Goal: Task Accomplishment & Management: Complete application form

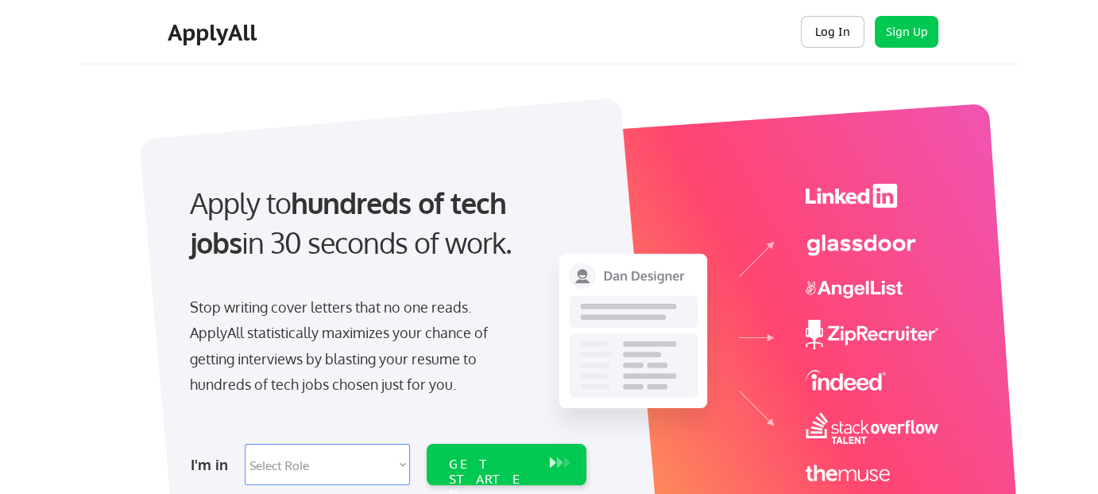
click at [833, 41] on button "Log In" at bounding box center [833, 32] width 64 height 32
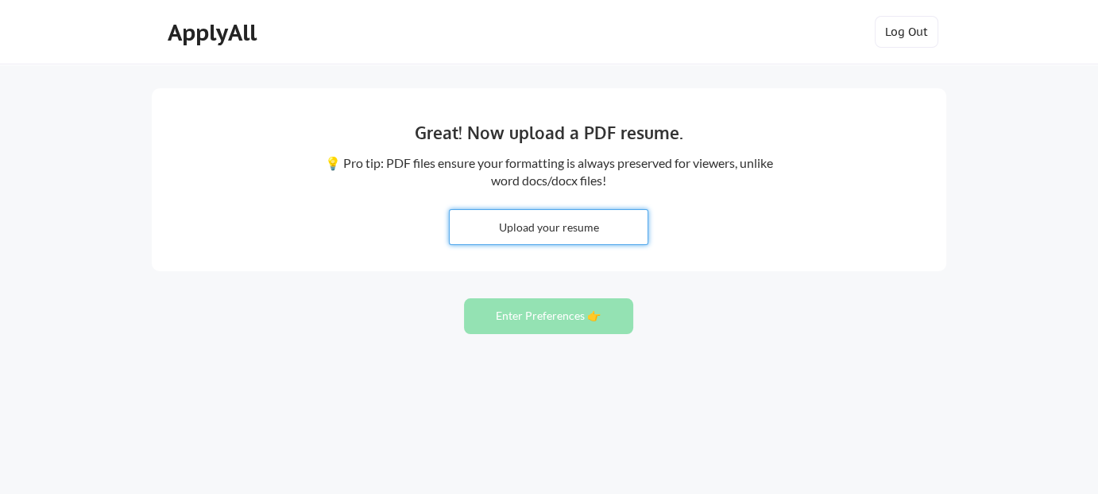
click at [578, 222] on input "file" at bounding box center [549, 227] width 198 height 34
click at [532, 307] on button "Enter Preferences 👉" at bounding box center [548, 316] width 169 height 36
click at [571, 223] on input "file" at bounding box center [549, 227] width 198 height 34
type input "C:\fakepath\Profile (2).pdf"
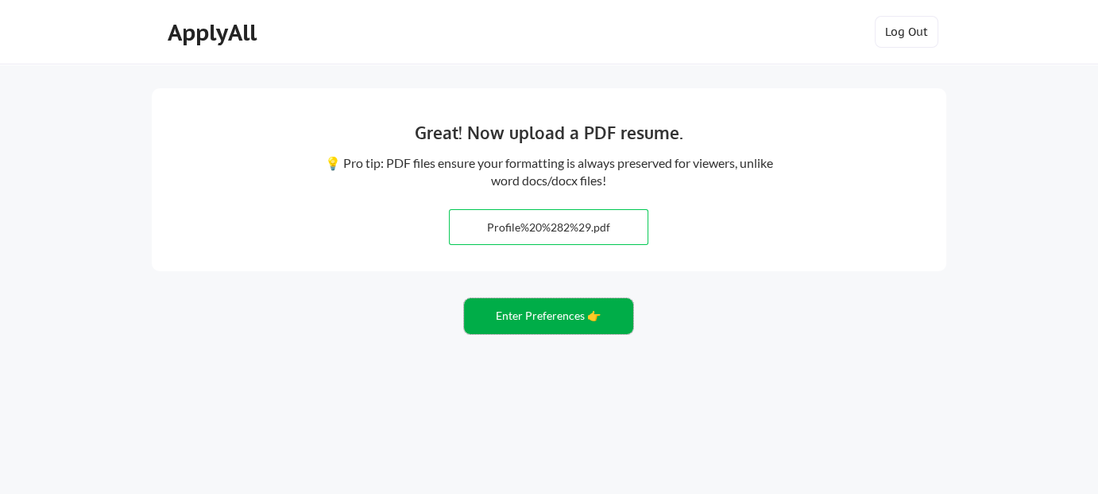
click at [562, 312] on button "Enter Preferences 👉" at bounding box center [548, 316] width 169 height 36
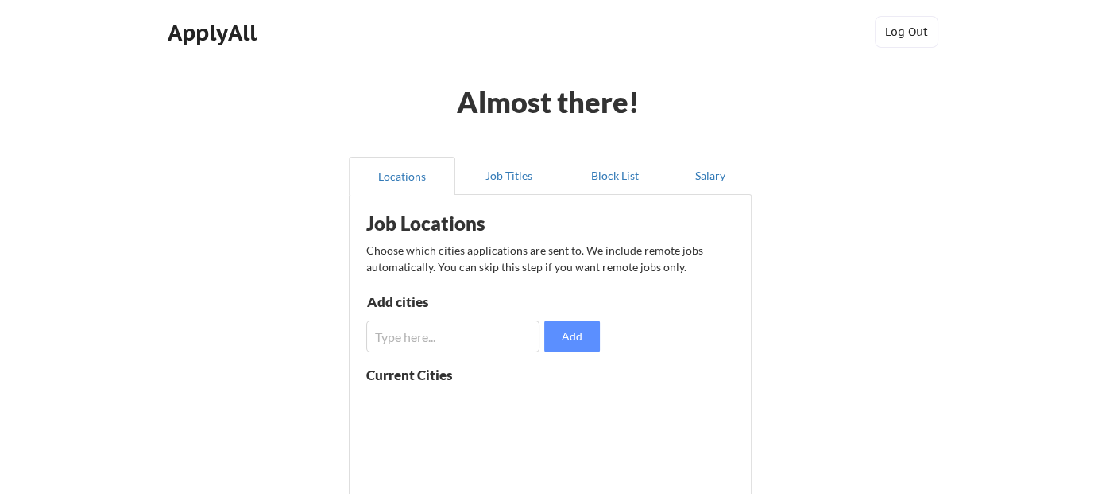
click at [482, 344] on input "input" at bounding box center [452, 336] width 173 height 32
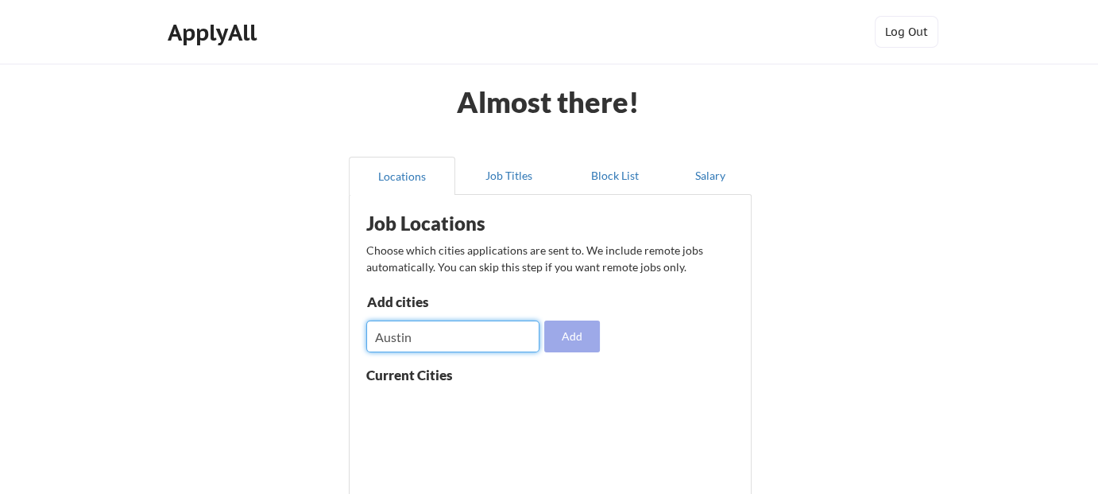
type input "Austin"
click at [587, 325] on button "Add" at bounding box center [572, 336] width 56 height 32
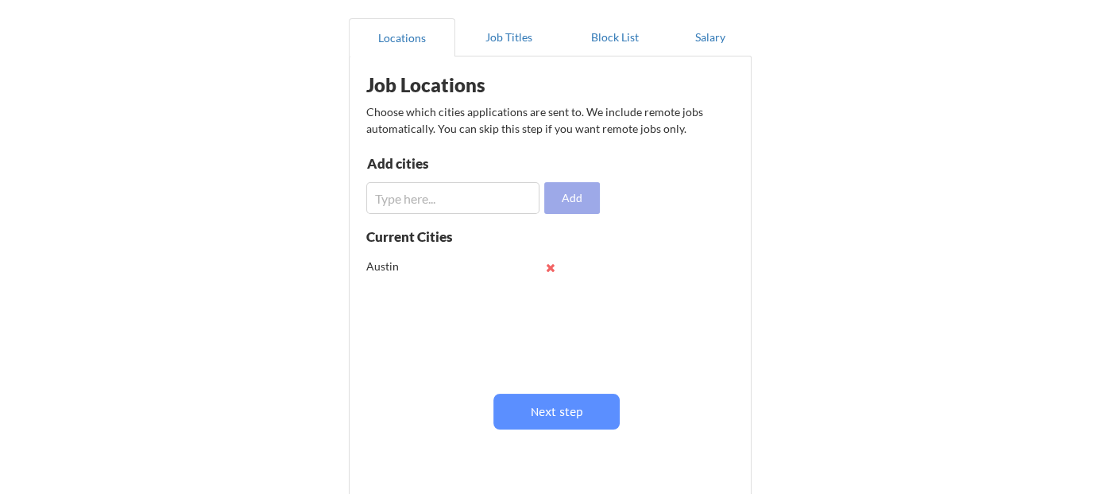
scroll to position [238, 0]
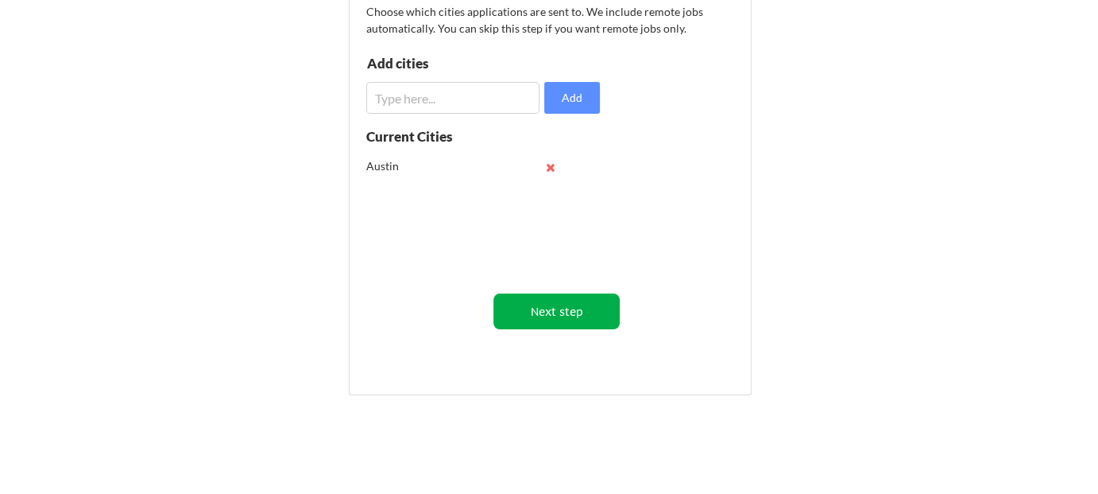
click at [615, 308] on button "Next step" at bounding box center [557, 311] width 126 height 36
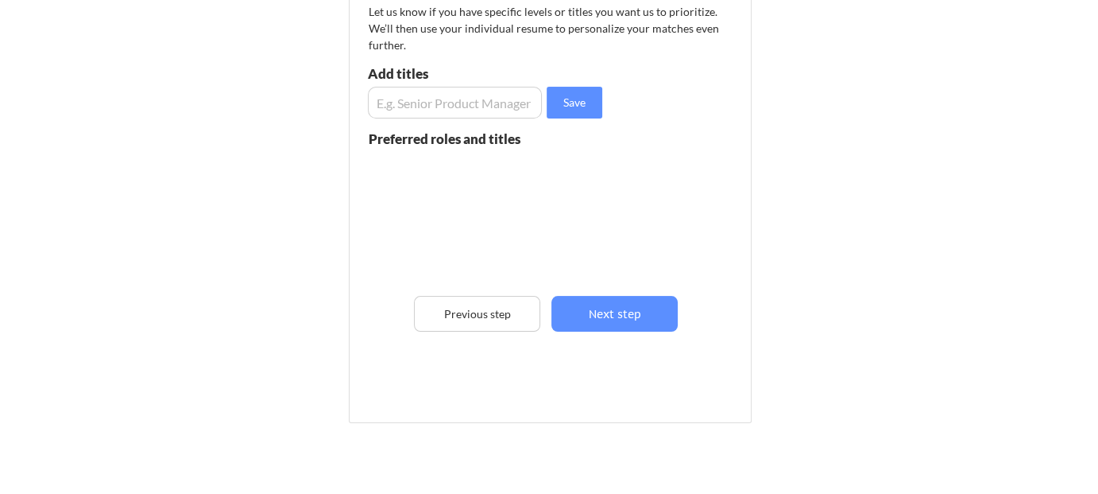
click at [474, 106] on input "input" at bounding box center [455, 103] width 174 height 32
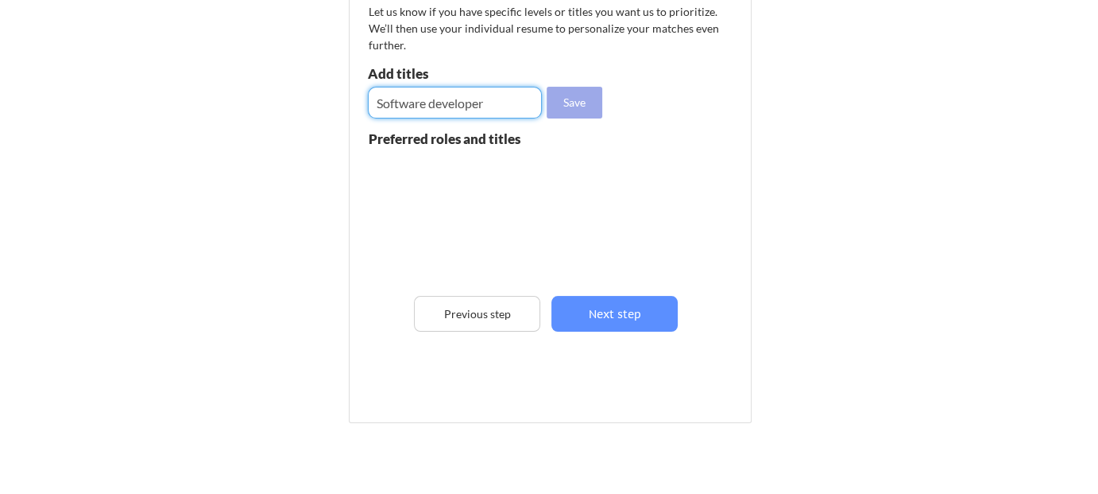
type input "Software developer"
click at [577, 87] on button "Save" at bounding box center [575, 103] width 56 height 32
click at [479, 114] on input "input" at bounding box center [455, 103] width 174 height 32
type input "Automation engineer"
click at [582, 101] on button "Save" at bounding box center [575, 103] width 56 height 32
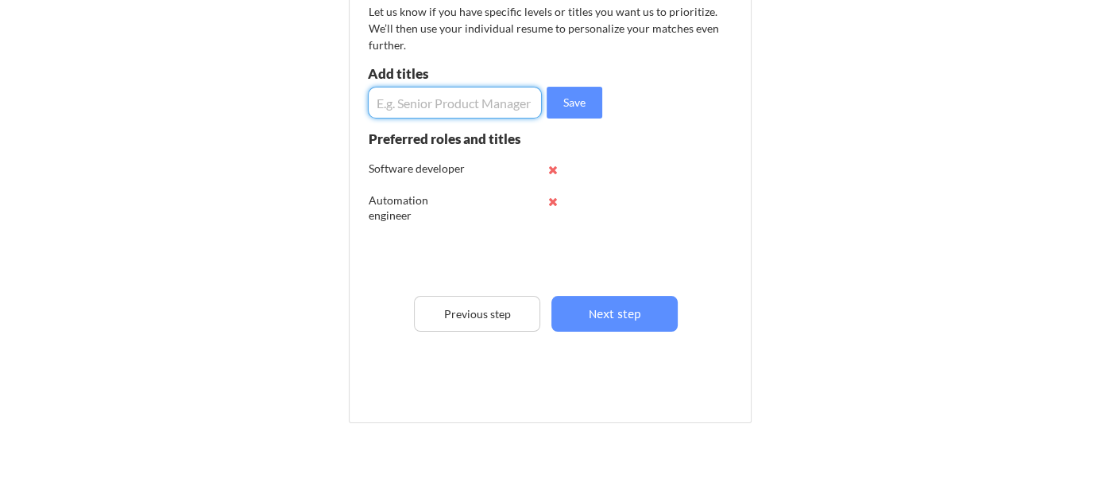
click at [501, 99] on input "input" at bounding box center [455, 103] width 174 height 32
type input "QA engineer"
click at [566, 109] on button "Save" at bounding box center [575, 103] width 56 height 32
click at [390, 115] on input "input" at bounding box center [455, 103] width 174 height 32
type input "QA Automation"
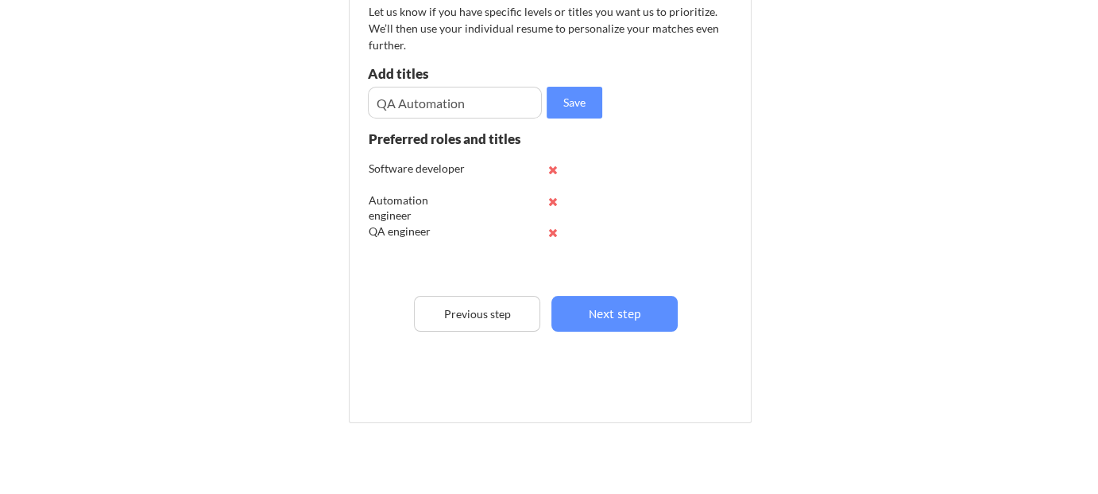
click at [603, 94] on div "Save" at bounding box center [487, 103] width 238 height 32
click at [575, 103] on button "Save" at bounding box center [575, 103] width 56 height 32
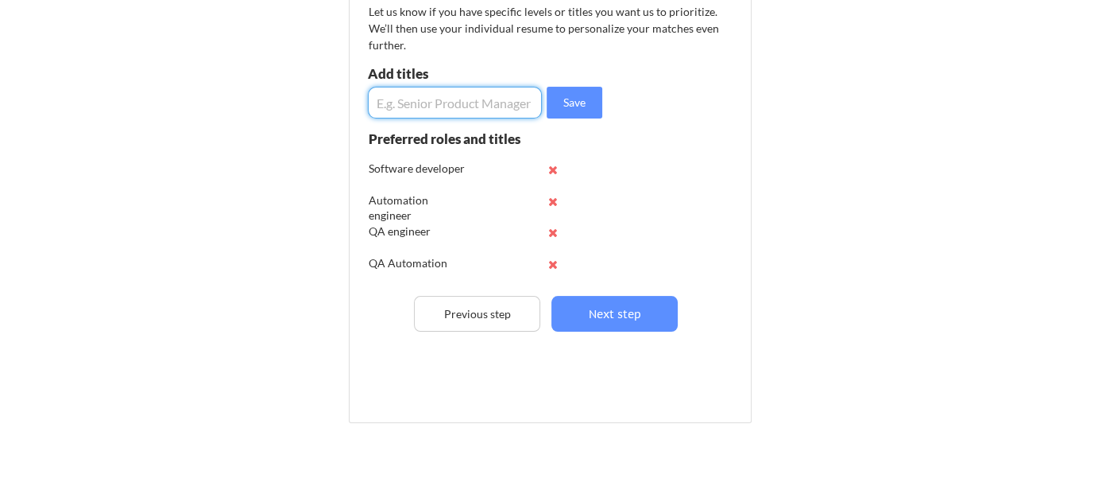
click at [485, 107] on input "input" at bounding box center [455, 103] width 174 height 32
type input "SDET"
click at [582, 98] on button "Save" at bounding box center [575, 103] width 56 height 32
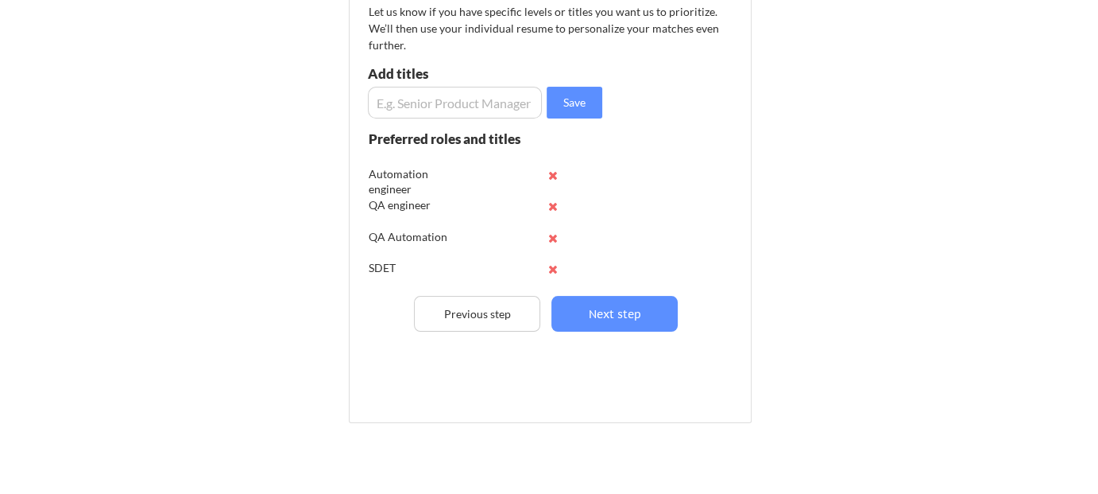
scroll to position [31, 0]
click at [424, 96] on input "input" at bounding box center [455, 103] width 174 height 32
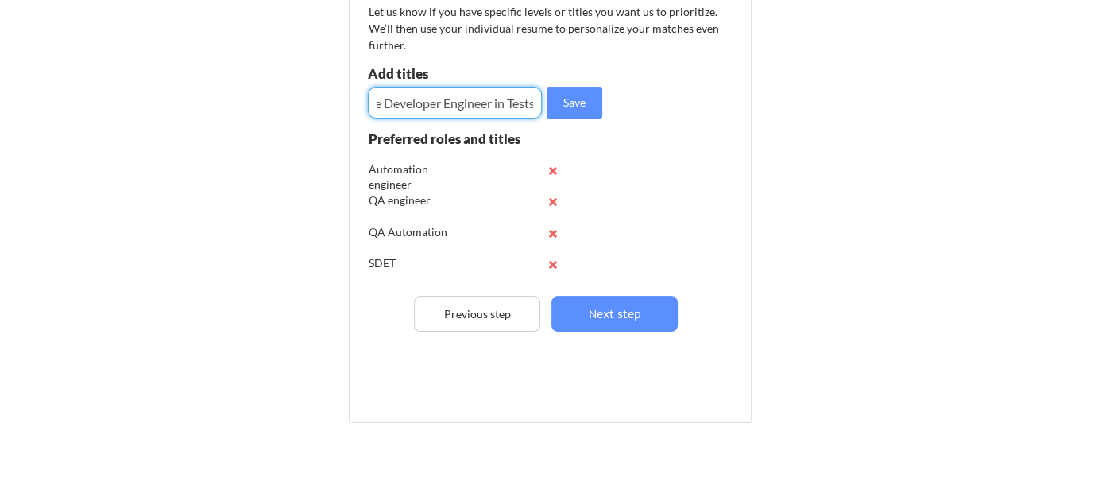
scroll to position [0, 51]
drag, startPoint x: 427, startPoint y: 98, endPoint x: 439, endPoint y: 100, distance: 12.2
click at [439, 100] on input "input" at bounding box center [455, 103] width 174 height 32
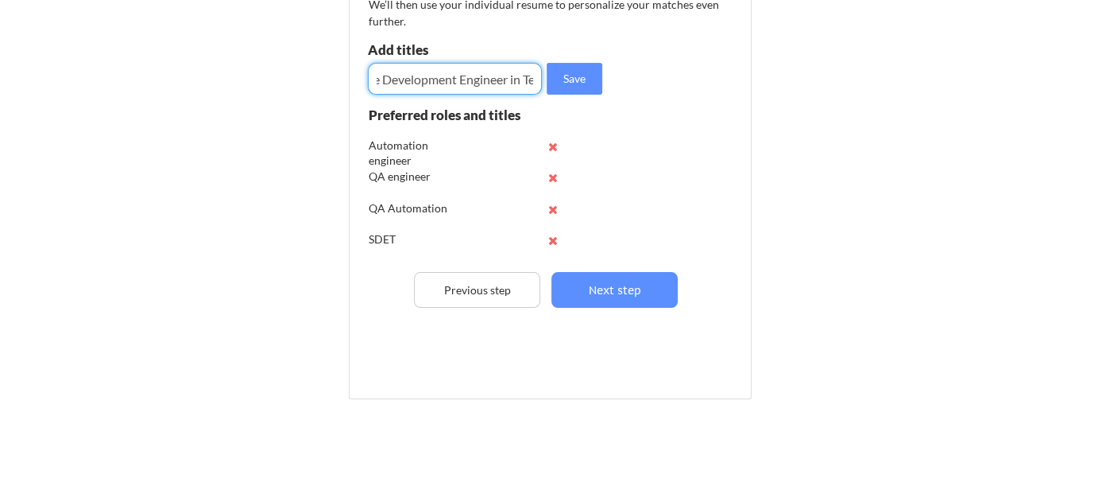
scroll to position [313, 0]
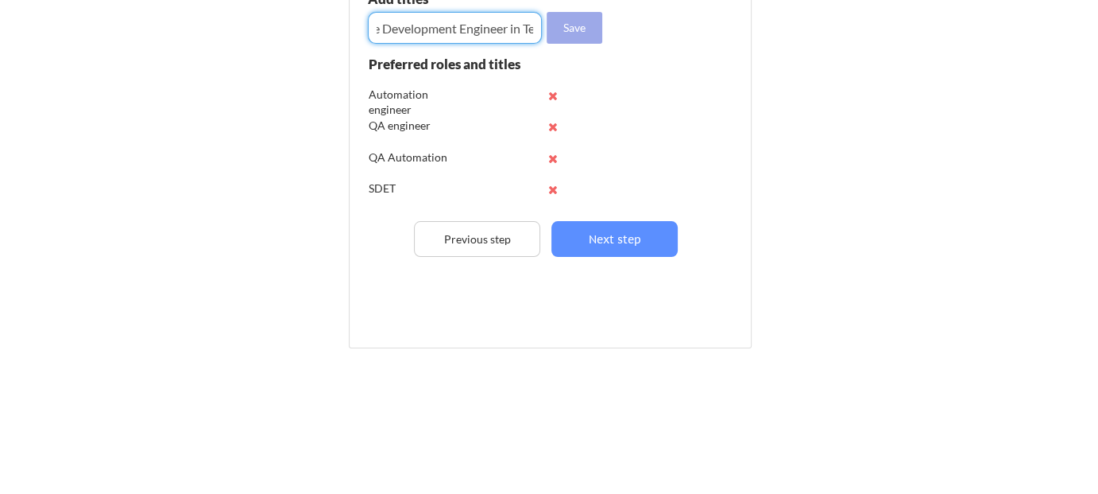
type input "Software Development Engineer in Tests"
click at [572, 18] on button "Save" at bounding box center [575, 28] width 56 height 32
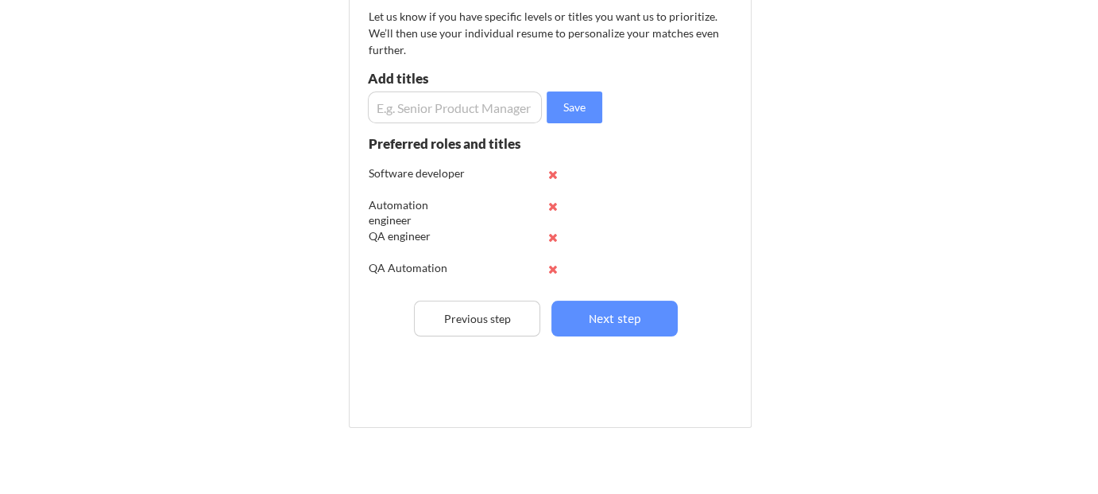
click at [434, 111] on input "input" at bounding box center [455, 107] width 174 height 32
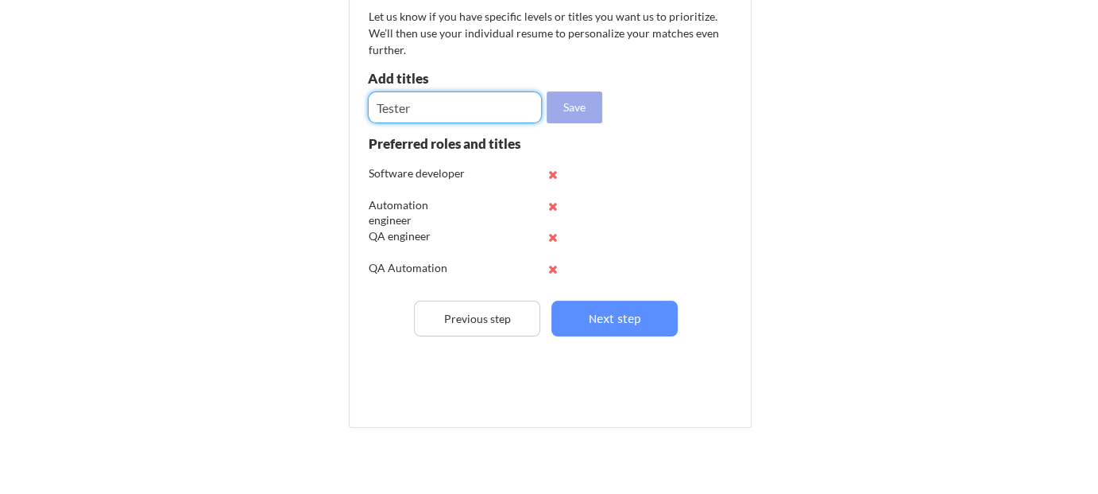
type input "Tester"
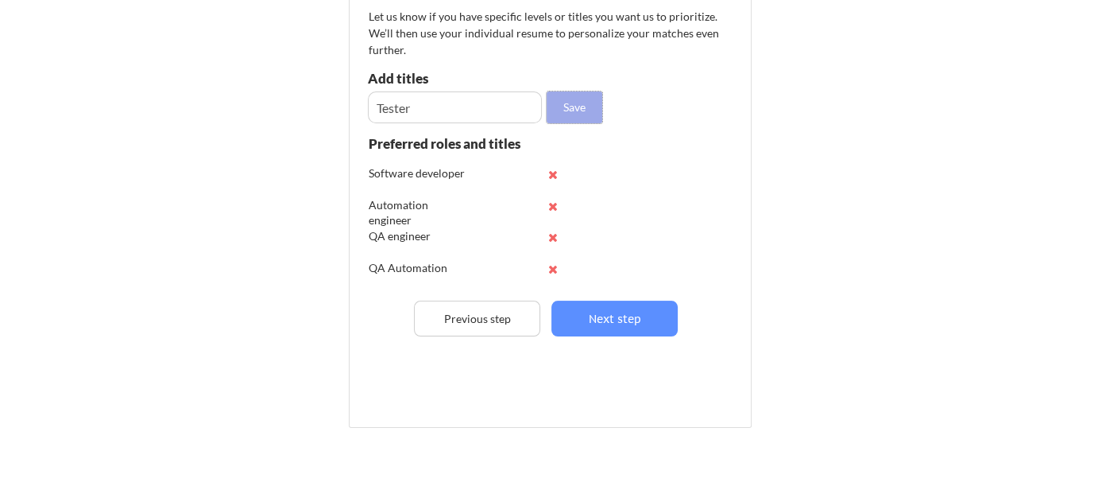
click at [583, 112] on button "Save" at bounding box center [575, 107] width 56 height 32
click at [487, 92] on input "input" at bounding box center [455, 107] width 174 height 32
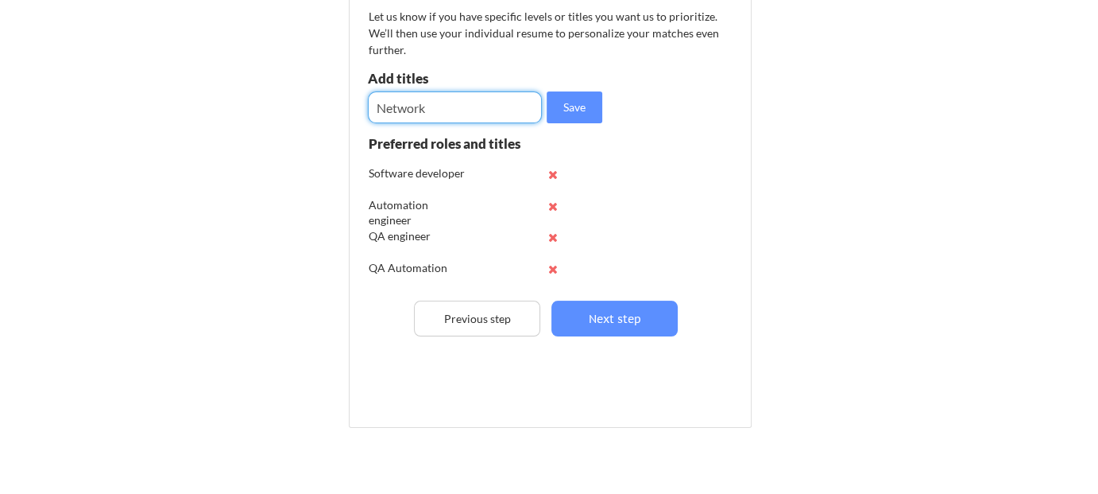
type input "Network"
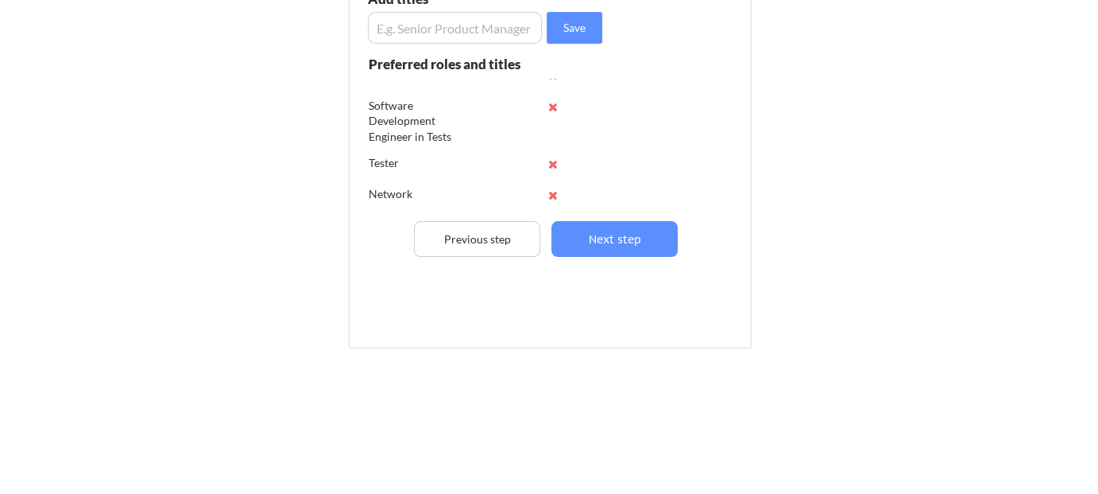
scroll to position [151, 0]
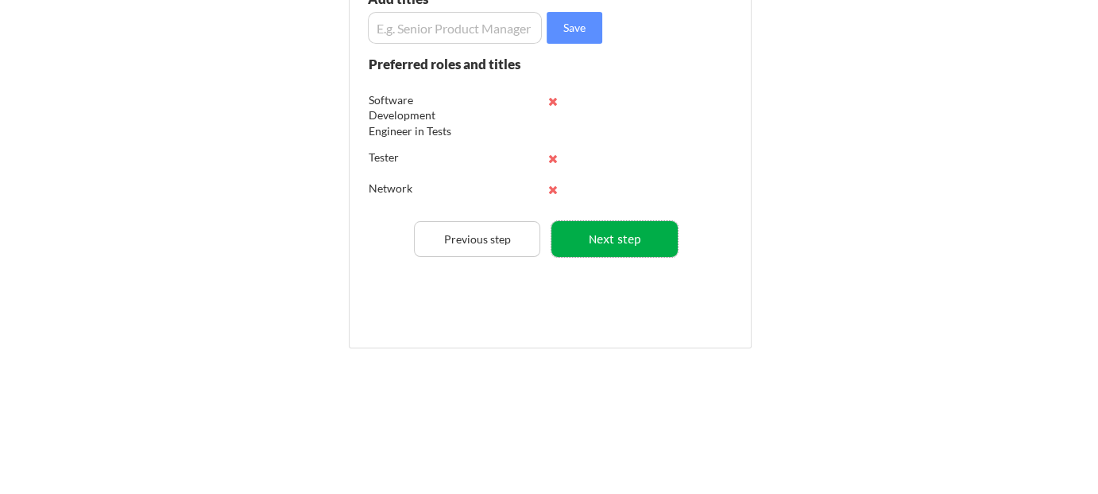
click at [604, 232] on button "Next step" at bounding box center [615, 239] width 126 height 36
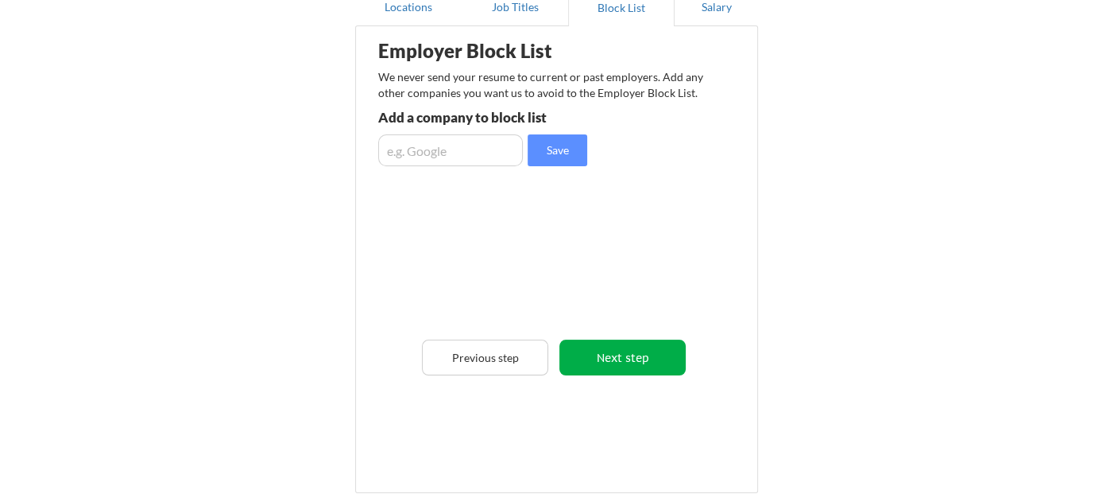
scroll to position [154, 0]
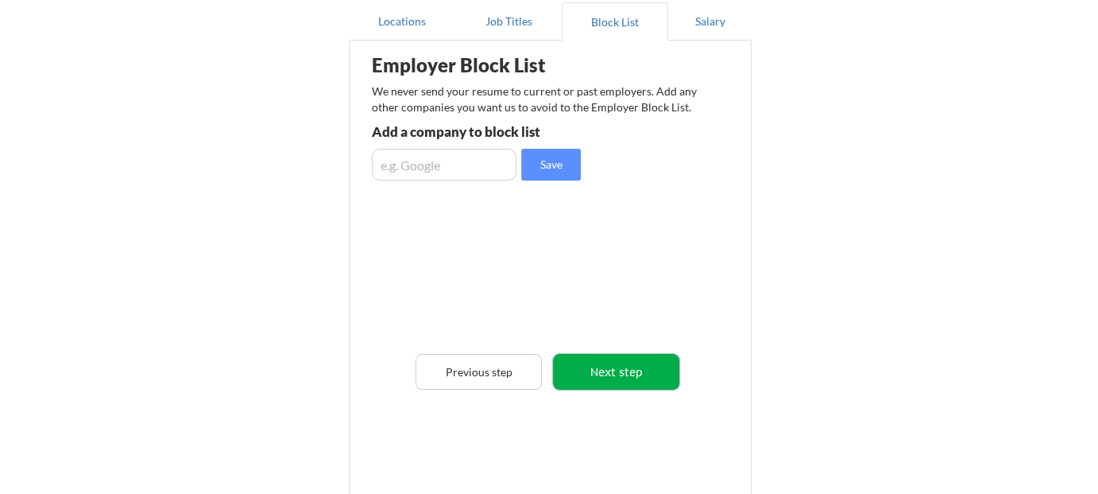
click at [608, 383] on button "Next step" at bounding box center [616, 372] width 126 height 36
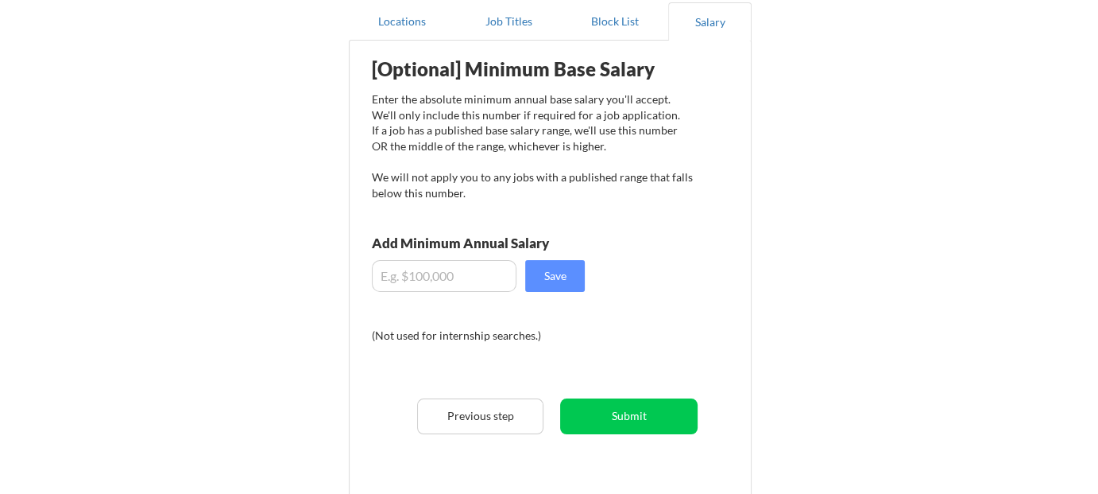
click at [502, 281] on input "input" at bounding box center [444, 276] width 145 height 32
type input "$1"
type input "$80,000"
click at [579, 281] on button "Save" at bounding box center [555, 276] width 60 height 32
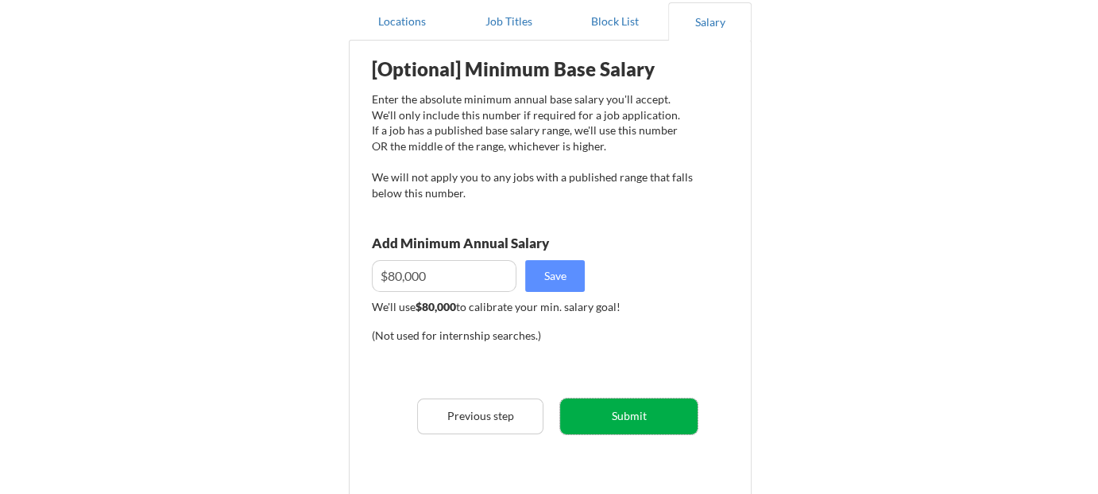
click at [644, 410] on button "Submit" at bounding box center [628, 416] width 137 height 36
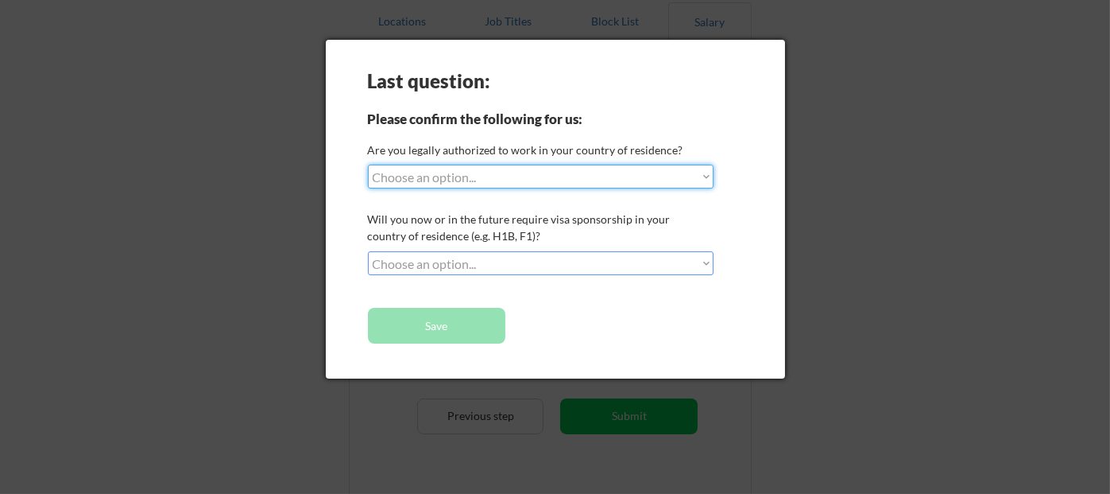
click at [598, 185] on select "Choose an option... Yes, I am a US Citizen Yes, I am a Canadian Citizen Yes, I …" at bounding box center [541, 177] width 346 height 24
select select ""yes__i_am_here_on_a_visa__h1b__opt__etc__""
click at [368, 165] on select "Choose an option... Yes, I am a US Citizen Yes, I am a Canadian Citizen Yes, I …" at bounding box center [541, 177] width 346 height 24
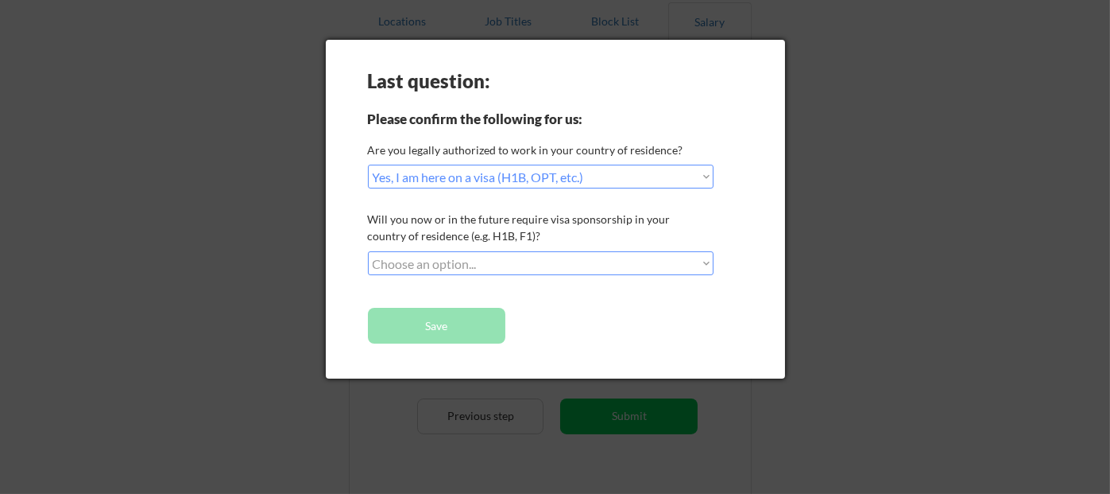
click at [525, 249] on div "Last question: Please confirm the following for us: Are you legally authorized …" at bounding box center [555, 209] width 459 height 339
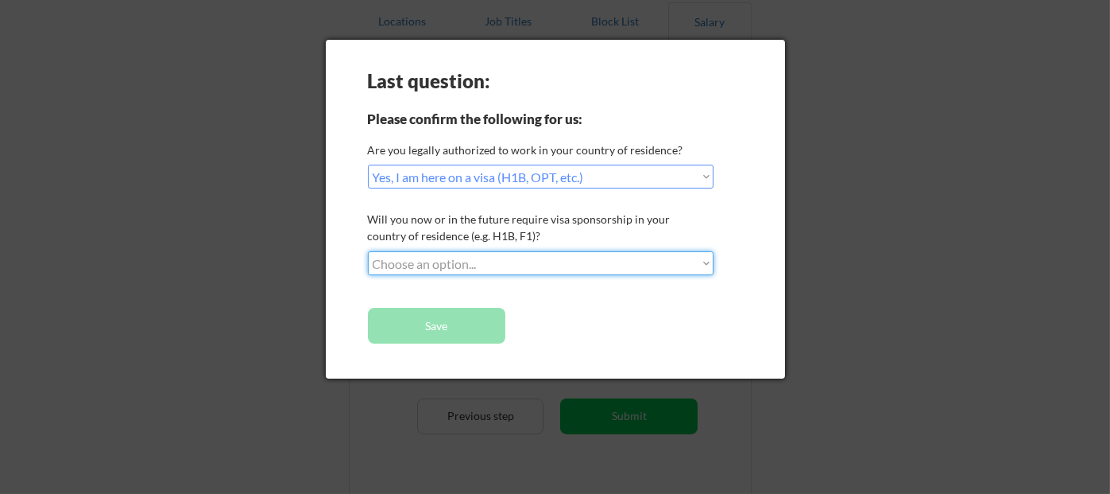
click at [498, 261] on select "Choose an option... No, I will not need sponsorship Yes, I will need sponsorship" at bounding box center [541, 263] width 346 height 24
select select ""no__i_will_not_need_sponsorship""
click at [368, 251] on select "Choose an option... No, I will not need sponsorship Yes, I will need sponsorship" at bounding box center [541, 263] width 346 height 24
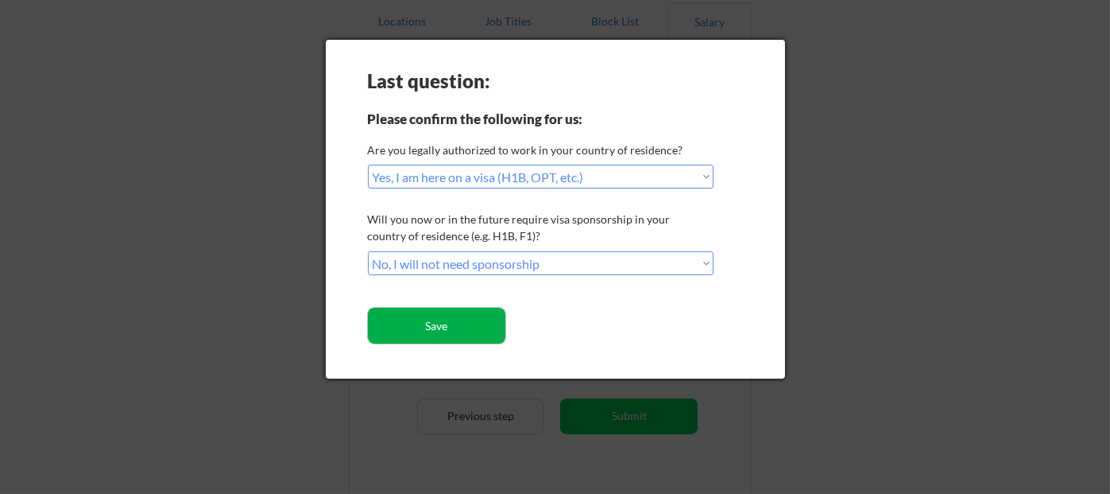
click at [447, 326] on button "Save" at bounding box center [436, 326] width 137 height 36
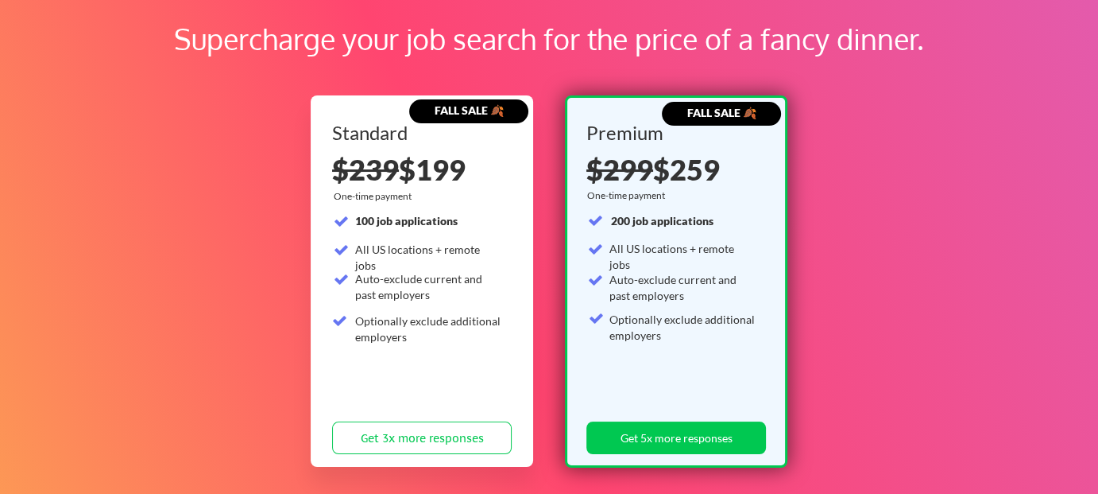
scroll to position [159, 0]
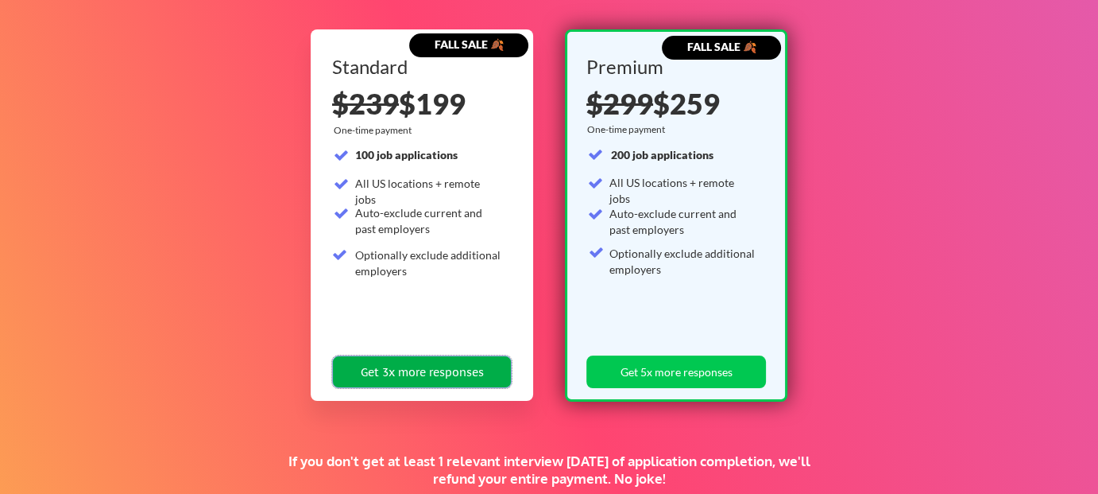
click at [470, 376] on button "Get 3x more responses" at bounding box center [422, 371] width 180 height 33
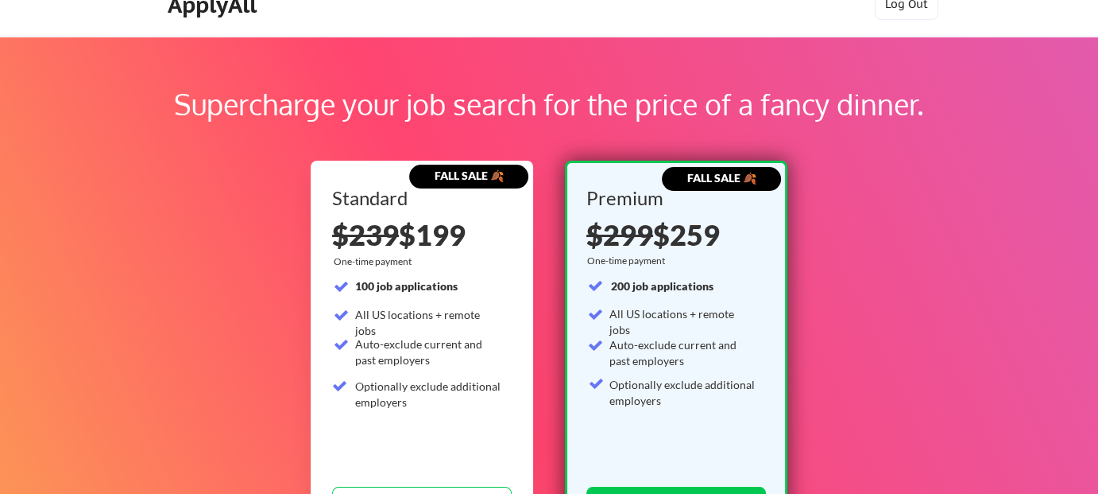
scroll to position [238, 0]
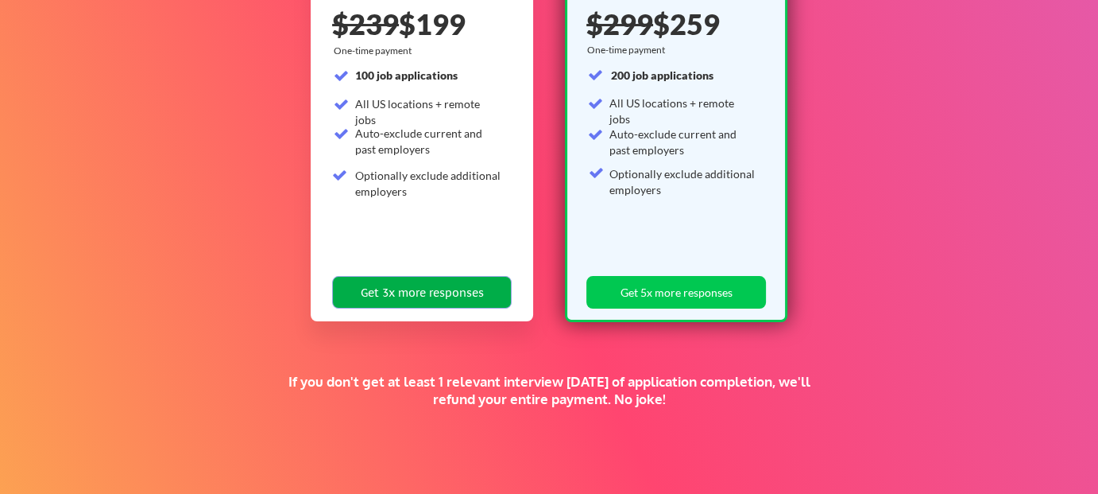
click at [421, 298] on button "Get 3x more responses" at bounding box center [422, 292] width 180 height 33
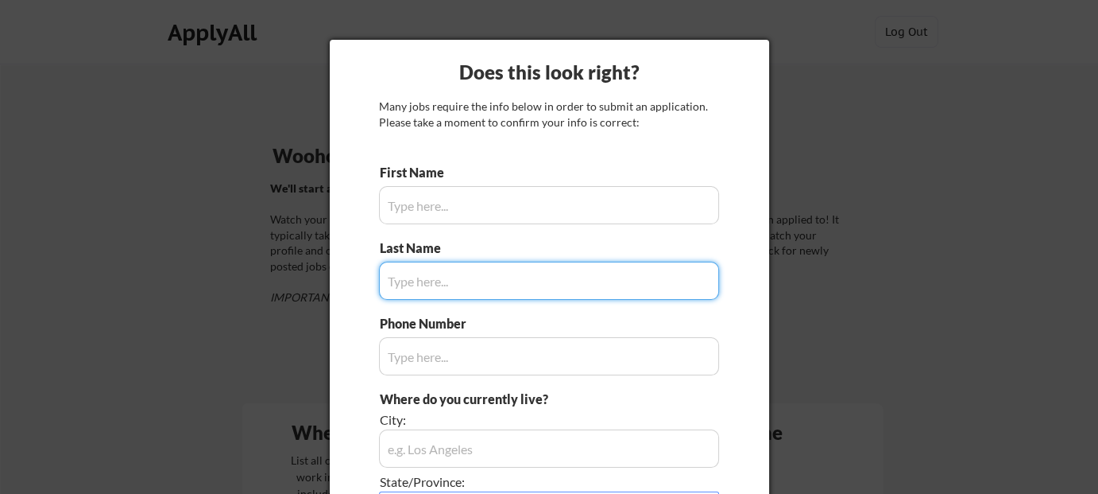
type input "[PERSON_NAME]"
type input "3464255099"
type input "[GEOGRAPHIC_DATA], [US_STATE], [GEOGRAPHIC_DATA]"
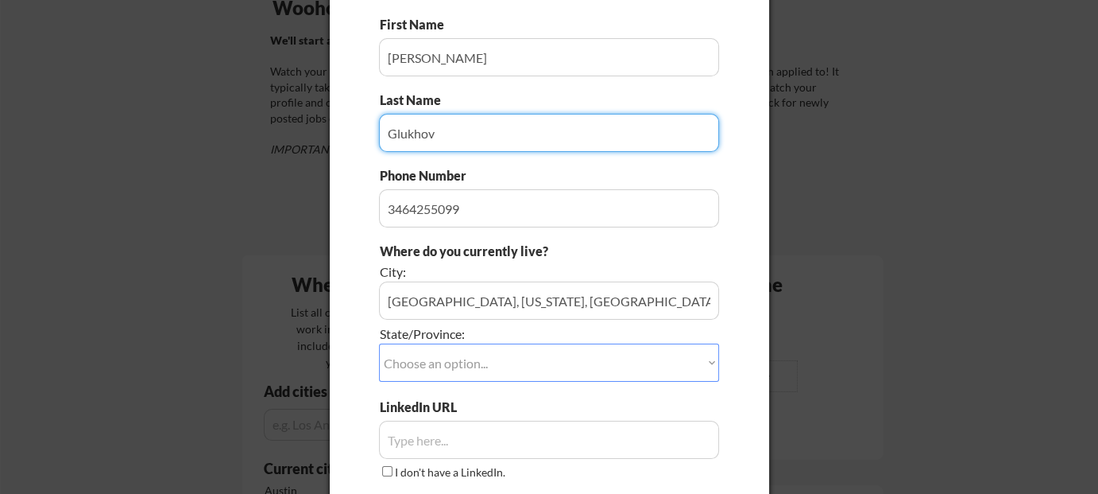
scroll to position [238, 0]
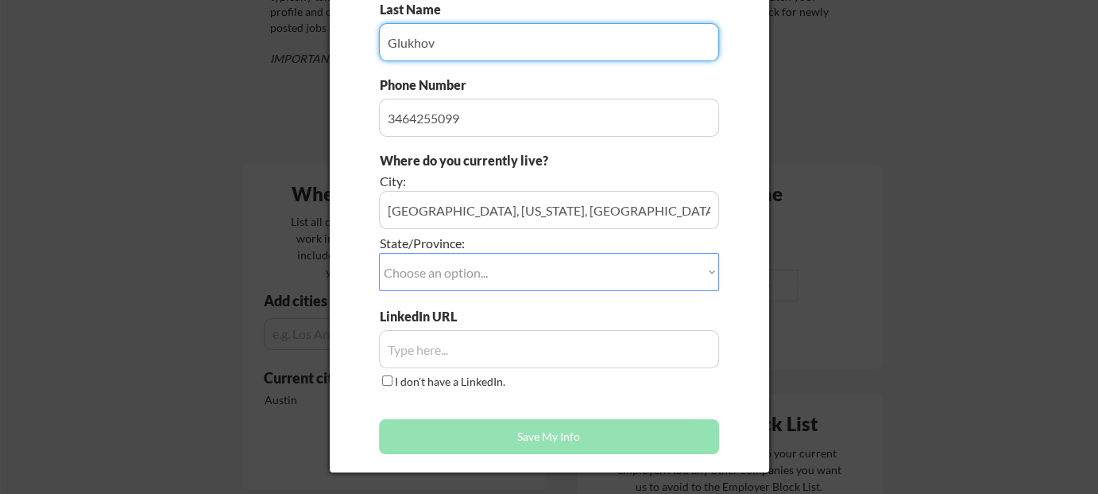
type input "Glukhov"
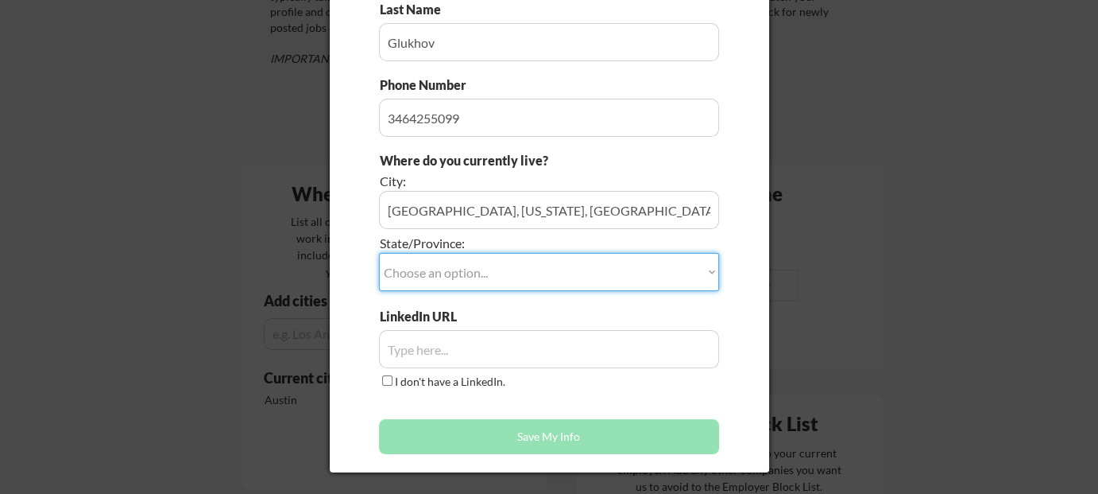
click at [462, 285] on select "Choose an option... Other/Not Applicable [US_STATE] [US_STATE] [GEOGRAPHIC_DATA…" at bounding box center [549, 272] width 340 height 38
select select ""[US_STATE]""
click at [379, 253] on select "Choose an option... Other/Not Applicable [US_STATE] [US_STATE] [GEOGRAPHIC_DATA…" at bounding box center [549, 272] width 340 height 38
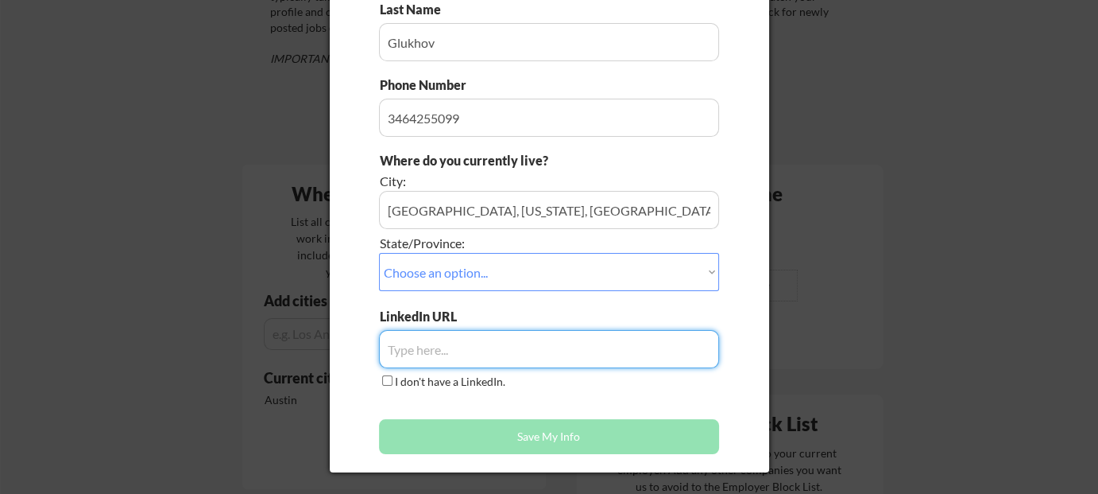
click at [478, 344] on input "input" at bounding box center [549, 349] width 340 height 38
paste input "[URL][DOMAIN_NAME][PERSON_NAME]"
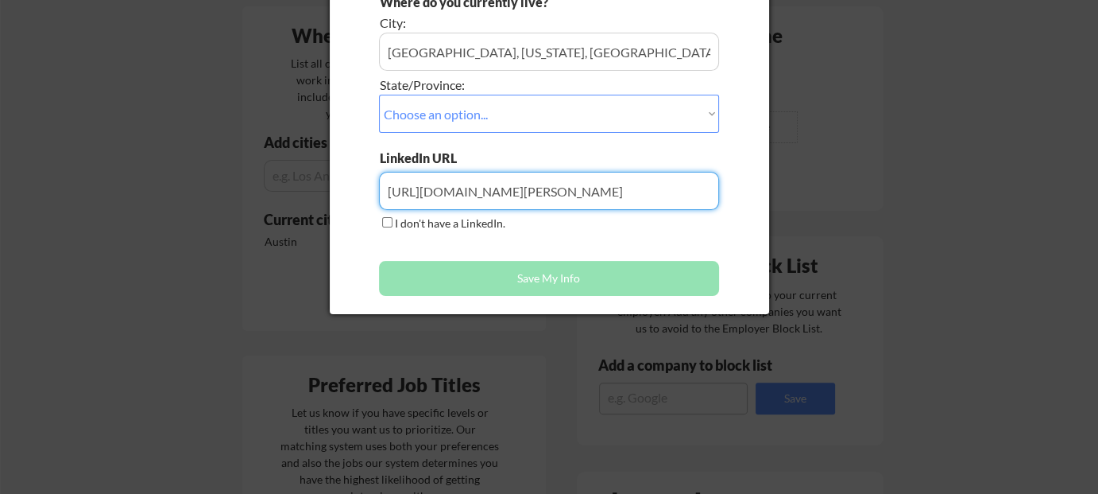
scroll to position [397, 0]
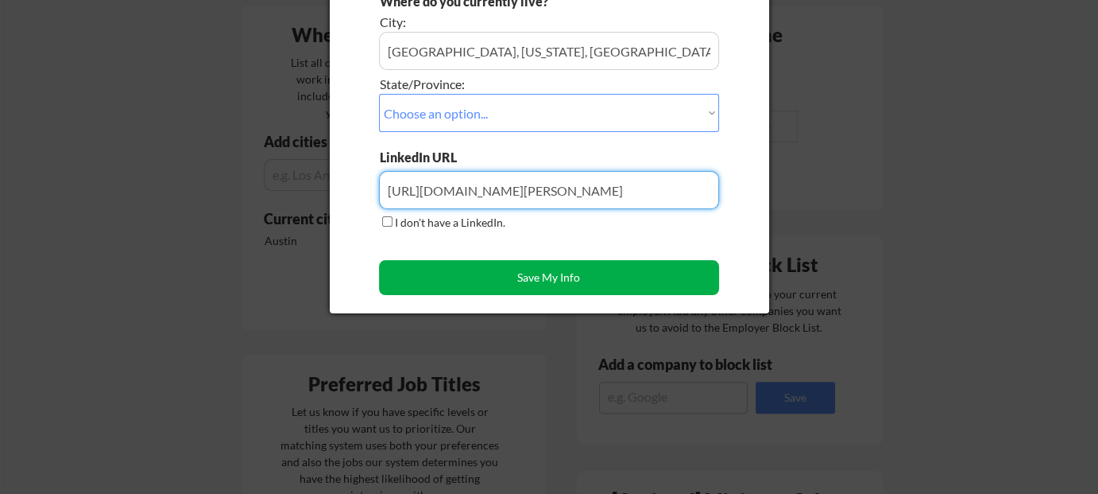
type input "[URL][DOMAIN_NAME][PERSON_NAME]"
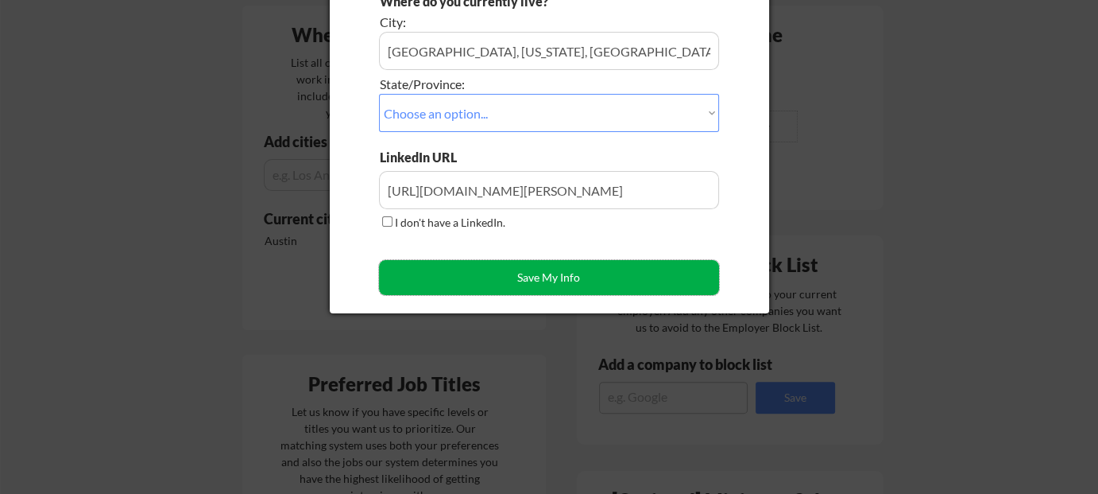
click at [560, 288] on button "Save My Info" at bounding box center [549, 277] width 340 height 35
type input "[GEOGRAPHIC_DATA], [US_STATE], [GEOGRAPHIC_DATA], [US_STATE]"
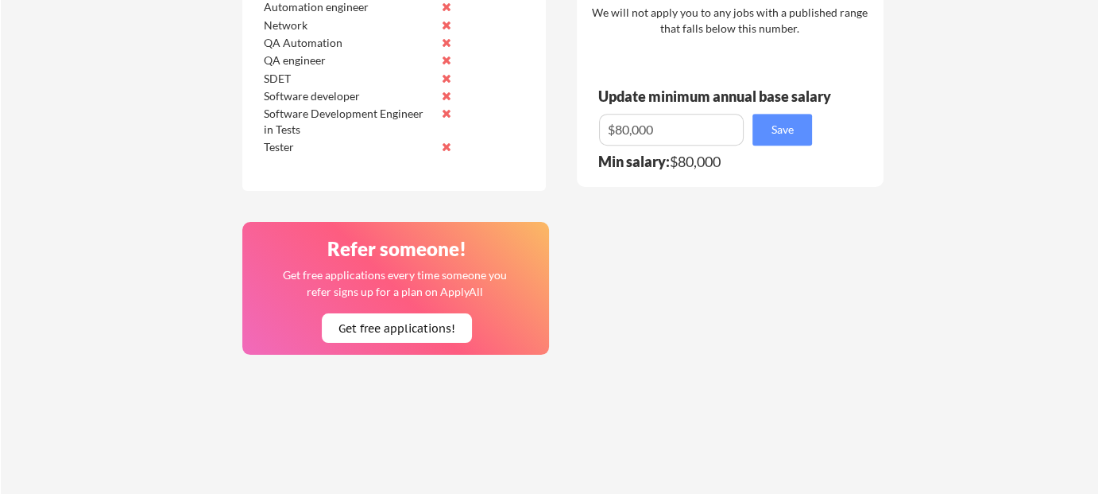
scroll to position [1033, 0]
